Goal: Information Seeking & Learning: Learn about a topic

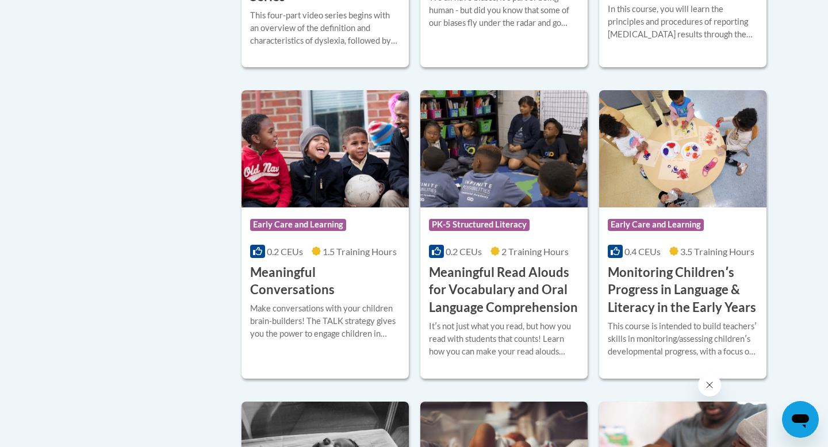
scroll to position [1734, 0]
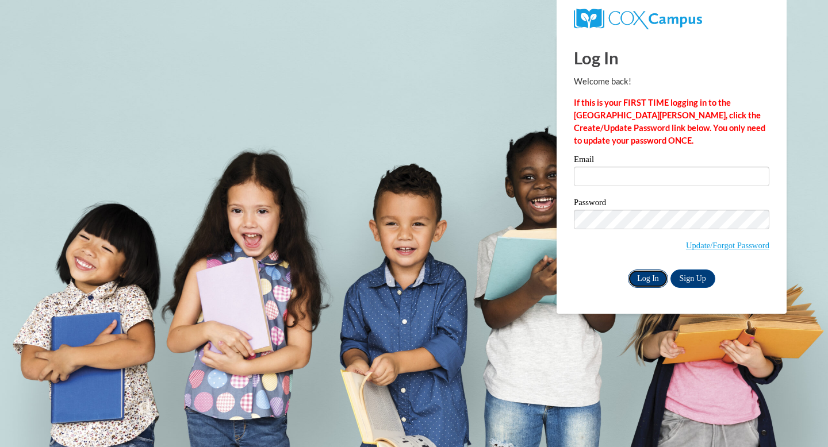
click at [654, 280] on input "Log In" at bounding box center [648, 279] width 40 height 18
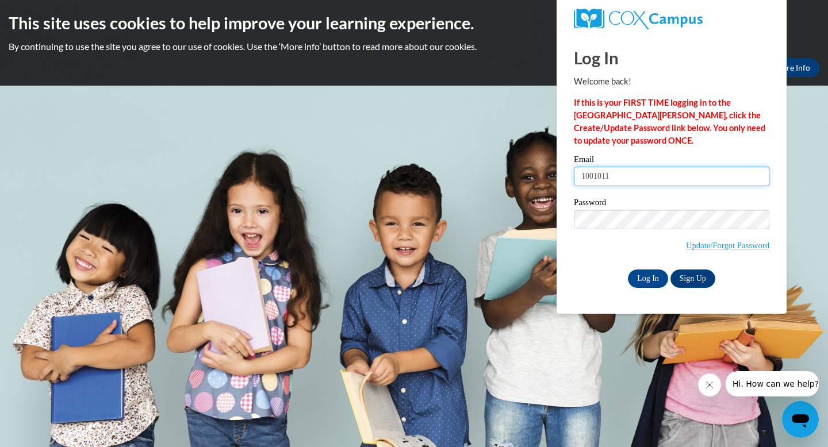
type input "10010113"
type input "C"
type input "[EMAIL_ADDRESS][PERSON_NAME][DOMAIN_NAME]"
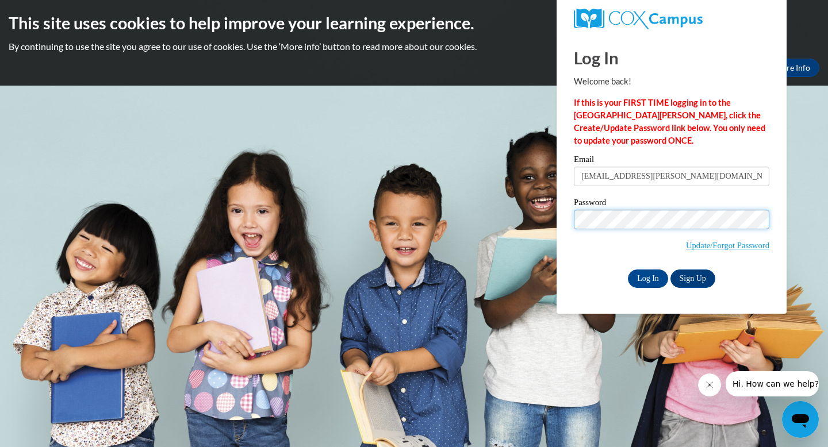
click at [628, 270] on input "Log In" at bounding box center [648, 279] width 40 height 18
click at [651, 280] on input "Log In" at bounding box center [648, 279] width 40 height 18
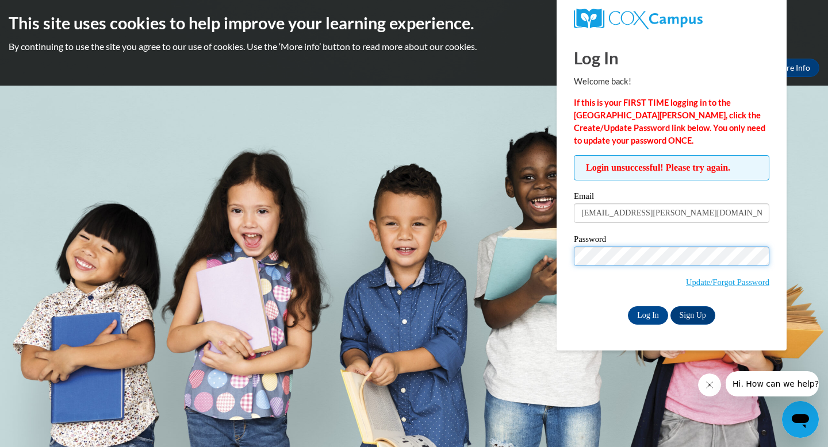
click at [628, 307] on input "Log In" at bounding box center [648, 316] width 40 height 18
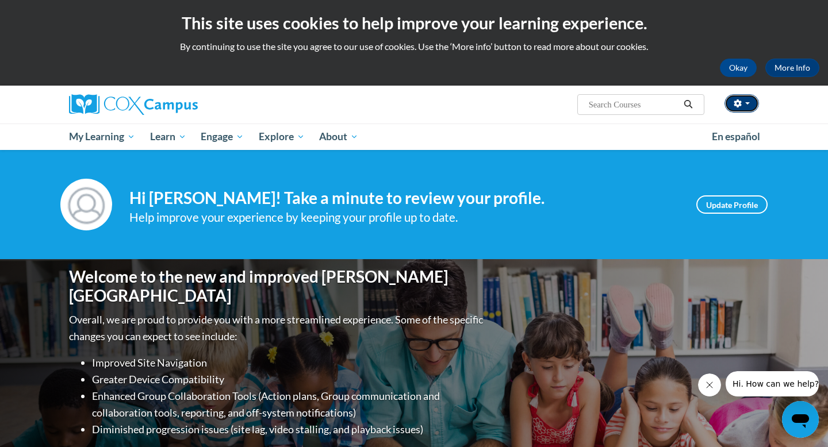
click at [747, 104] on span "button" at bounding box center [747, 103] width 5 height 2
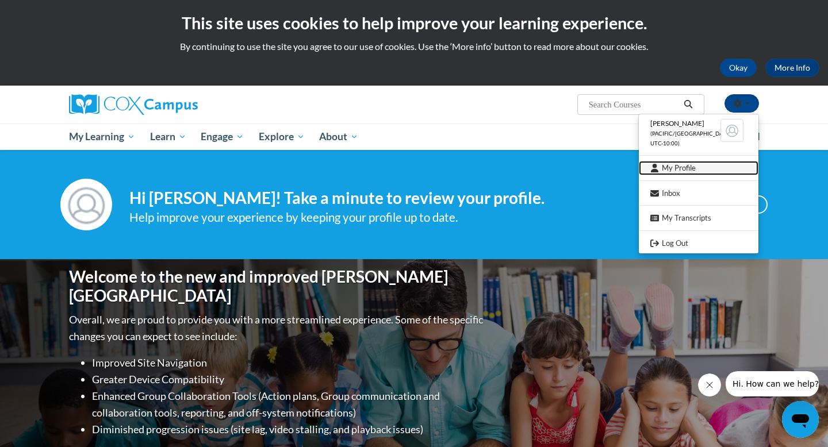
click at [691, 167] on link "My Profile" at bounding box center [699, 168] width 120 height 14
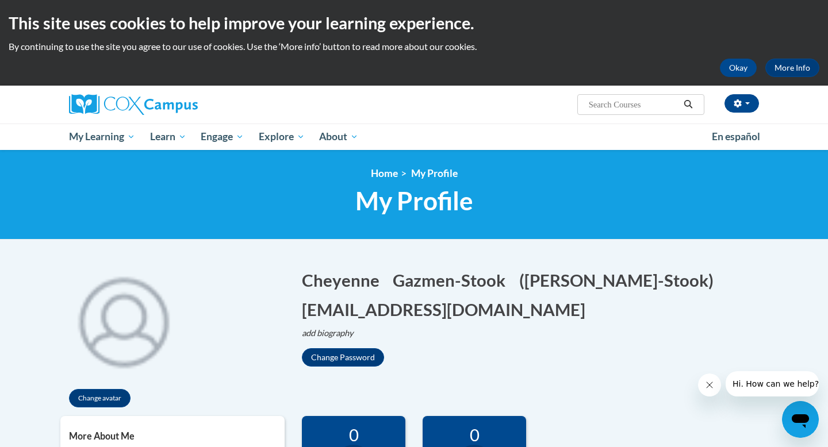
click at [610, 102] on input "Search..." at bounding box center [634, 105] width 92 height 14
click at [614, 107] on input "Search..." at bounding box center [634, 105] width 92 height 14
type input "the science of reading"
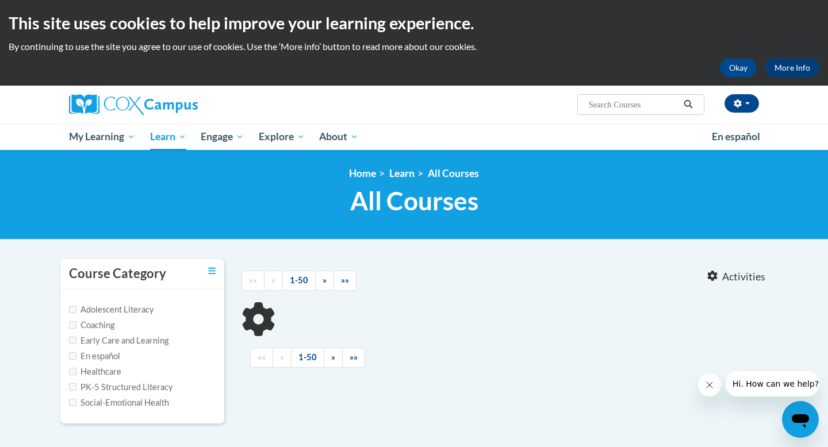
type input "the science of reading"
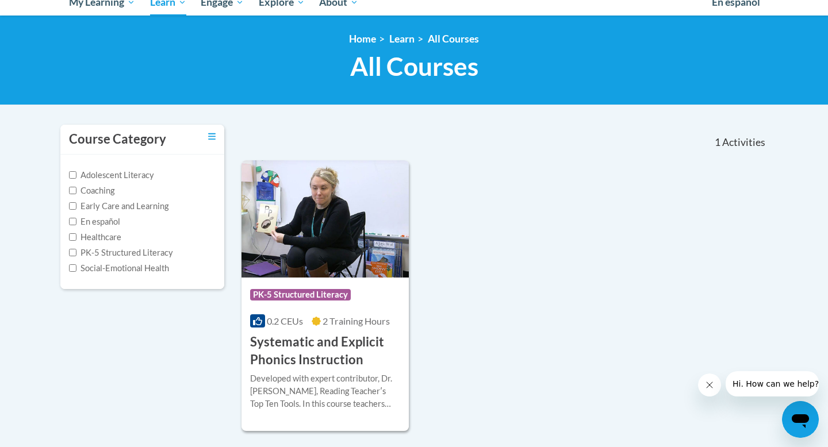
scroll to position [132, 0]
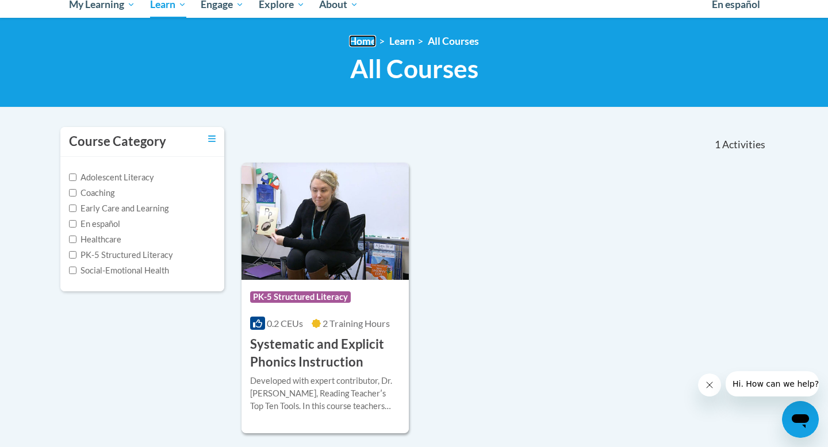
click at [363, 44] on link "Home" at bounding box center [362, 41] width 27 height 12
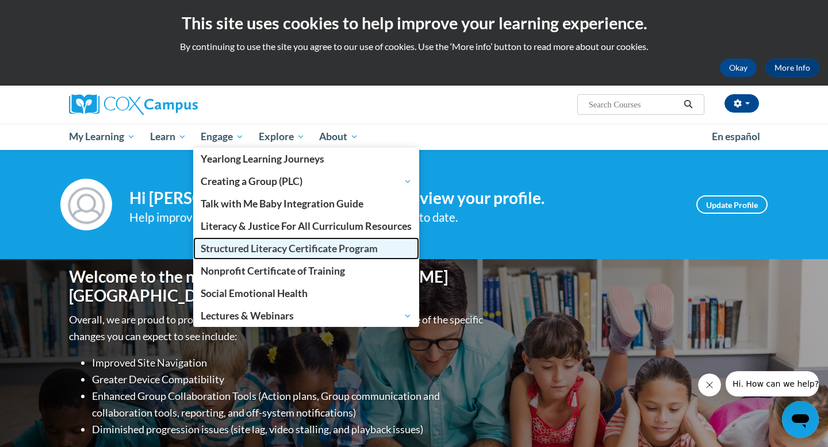
click at [237, 251] on span "Structured Literacy Certificate Program" at bounding box center [289, 249] width 177 height 12
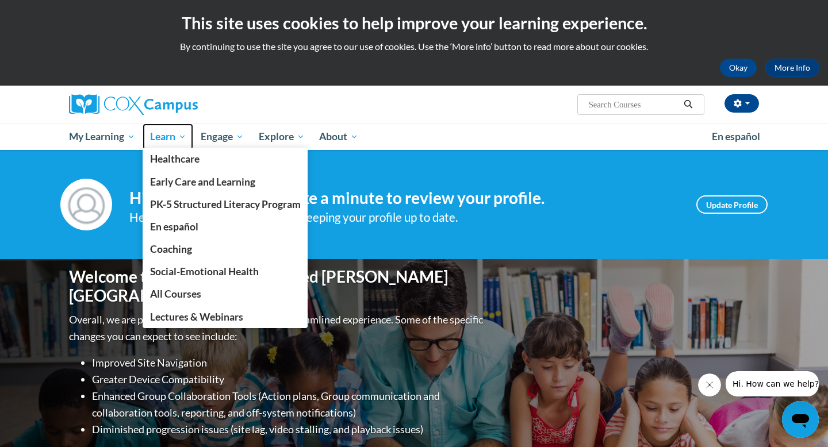
click at [156, 135] on span "Learn" at bounding box center [168, 137] width 36 height 14
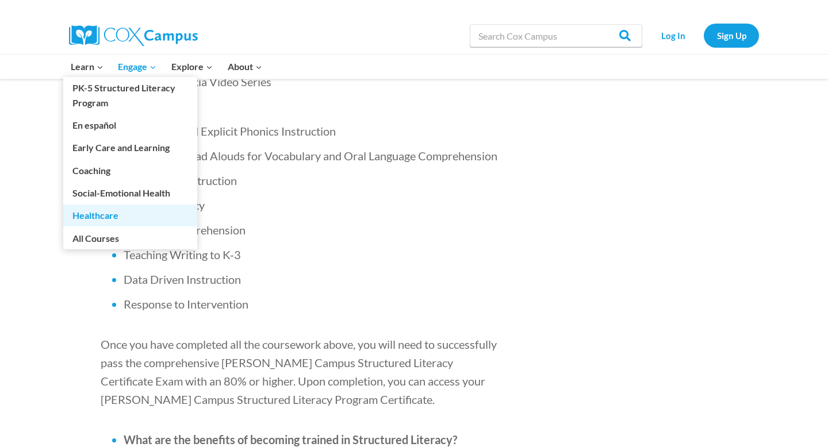
scroll to position [928, 0]
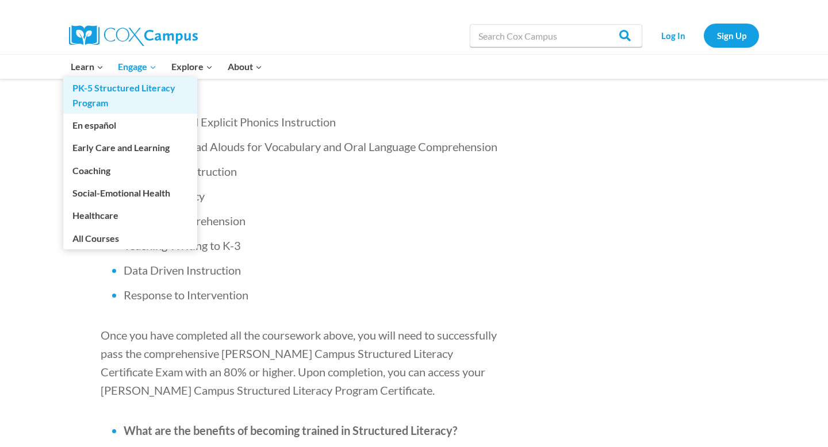
click at [85, 90] on link "PK-5 Structured Literacy Program" at bounding box center [130, 95] width 134 height 37
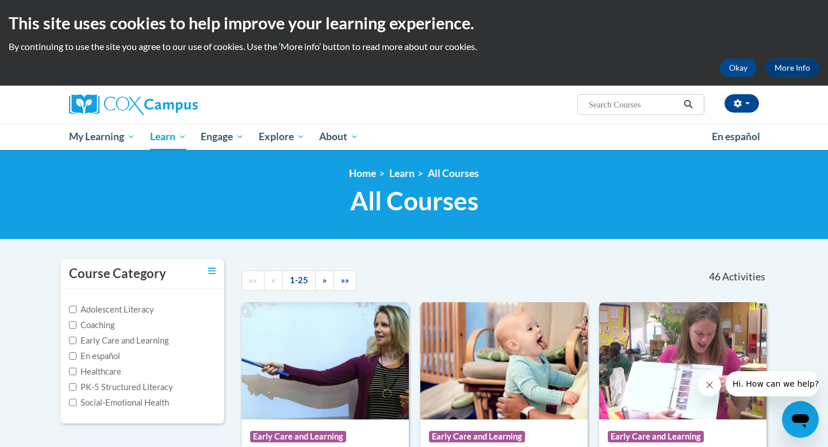
click at [85, 326] on label "Coaching" at bounding box center [91, 325] width 45 height 13
click at [76, 326] on input "Coaching" at bounding box center [72, 324] width 7 height 7
checkbox input "true"
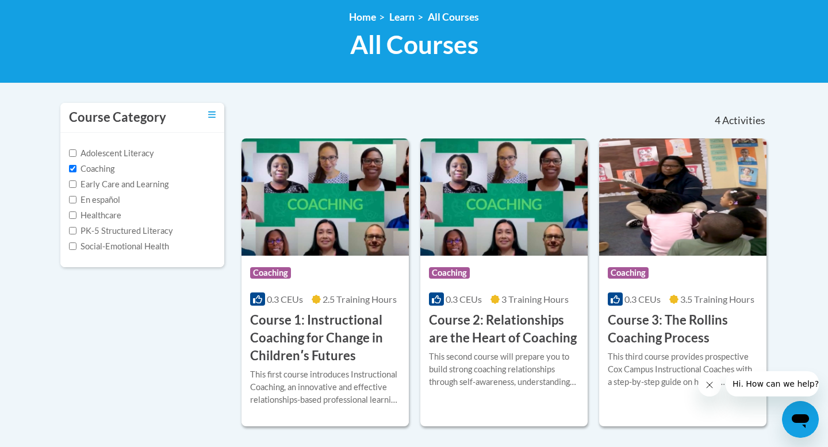
scroll to position [158, 0]
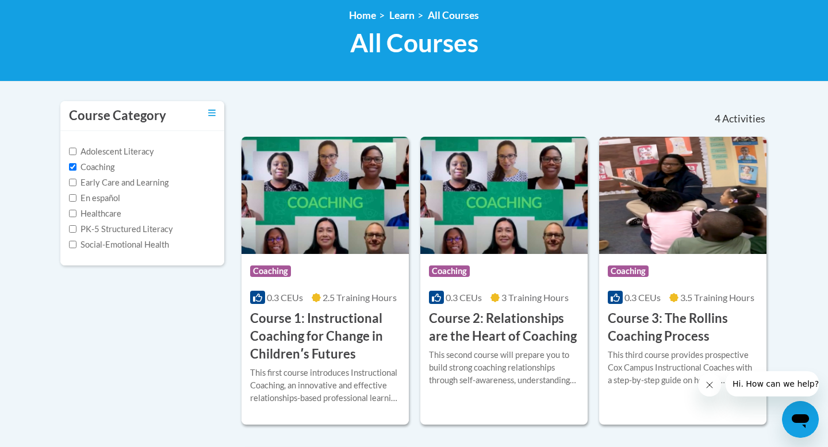
click at [112, 153] on label "Adolescent Literacy" at bounding box center [111, 151] width 85 height 13
click at [76, 153] on input "Adolescent Literacy" at bounding box center [72, 151] width 7 height 7
checkbox input "true"
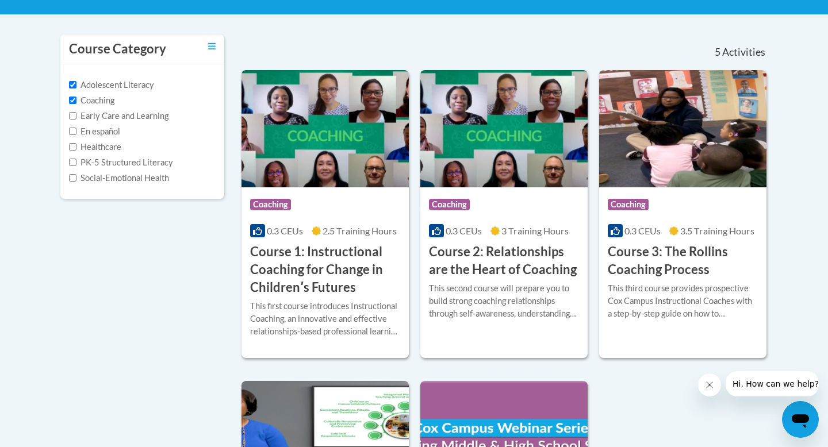
scroll to position [220, 0]
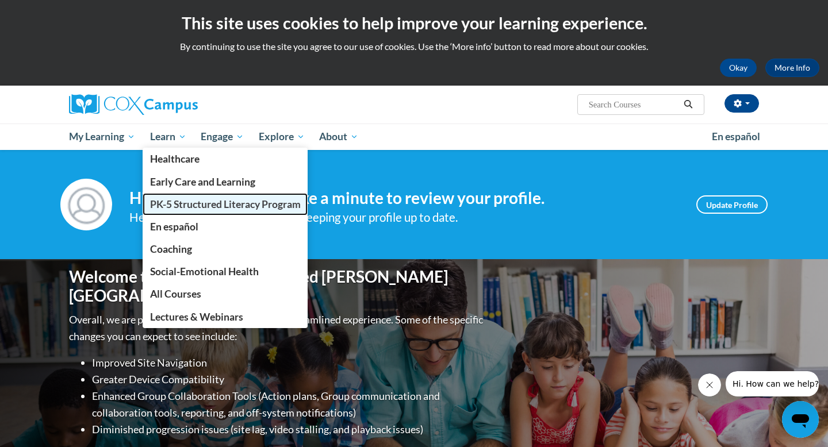
click at [164, 215] on link "PK-5 Structured Literacy Program" at bounding box center [226, 204] width 166 height 22
